Goal: Task Accomplishment & Management: Manage account settings

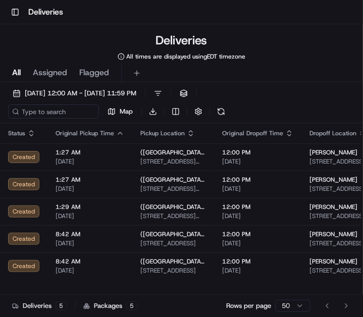
drag, startPoint x: 275, startPoint y: 13, endPoint x: 258, endPoint y: 14, distance: 16.7
click at [274, 13] on div "Toggle Sidebar Deliveries" at bounding box center [181, 12] width 363 height 24
click at [17, 12] on button "Toggle Sidebar" at bounding box center [15, 12] width 14 height 14
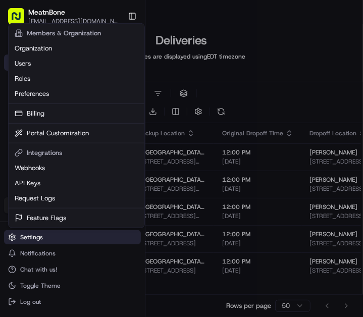
click at [36, 236] on body "Toggle Sidebar Deliveries Deliveries All times are displayed using EDT timezone…" at bounding box center [181, 158] width 363 height 317
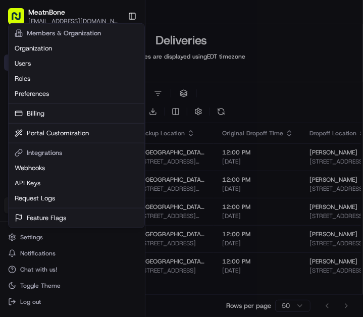
click at [40, 9] on div at bounding box center [181, 158] width 363 height 317
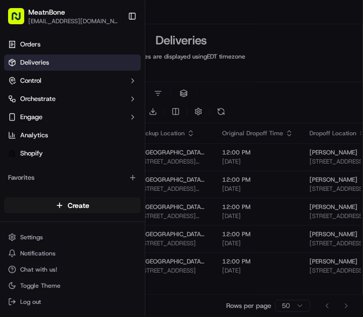
click at [61, 20] on span "[EMAIL_ADDRESS][DOMAIN_NAME]" at bounding box center [73, 21] width 91 height 8
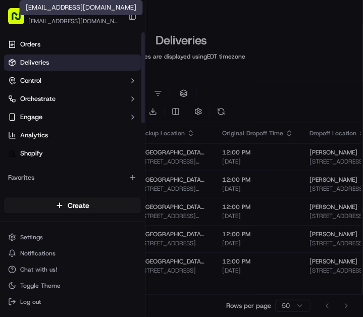
click at [73, 17] on div "MeatnBone [EMAIL_ADDRESS][DOMAIN_NAME]" at bounding box center [73, 16] width 91 height 18
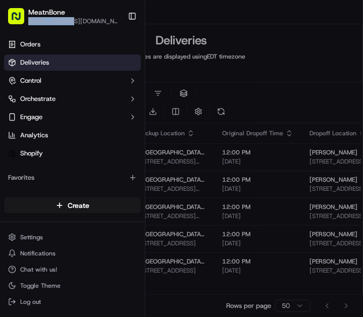
click at [69, 21] on span "[EMAIL_ADDRESS][DOMAIN_NAME]" at bounding box center [73, 21] width 91 height 8
click at [129, 12] on button "Toggle Sidebar" at bounding box center [132, 16] width 17 height 17
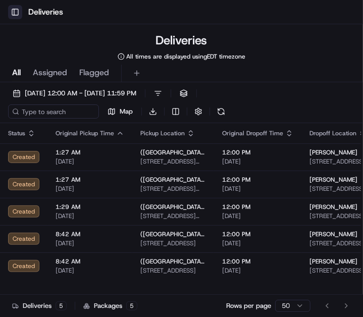
drag, startPoint x: 8, startPoint y: 17, endPoint x: 15, endPoint y: 14, distance: 7.9
click at [8, 17] on div "Toggle Sidebar Deliveries" at bounding box center [181, 12] width 363 height 24
click at [14, 13] on button "Toggle Sidebar" at bounding box center [15, 12] width 14 height 14
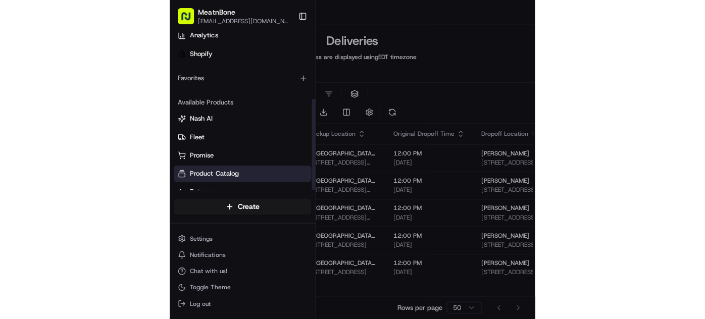
scroll to position [114, 0]
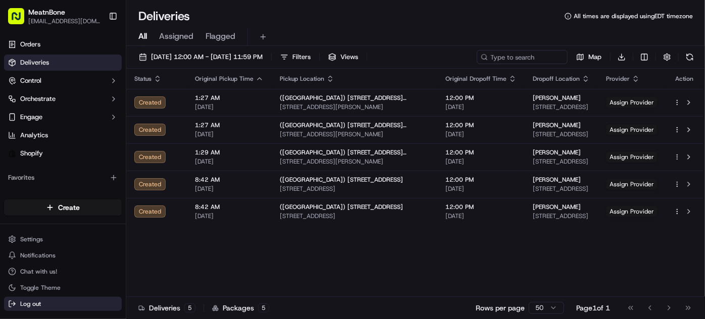
click at [24, 307] on span "Log out" at bounding box center [30, 304] width 21 height 8
